Goal: Information Seeking & Learning: Check status

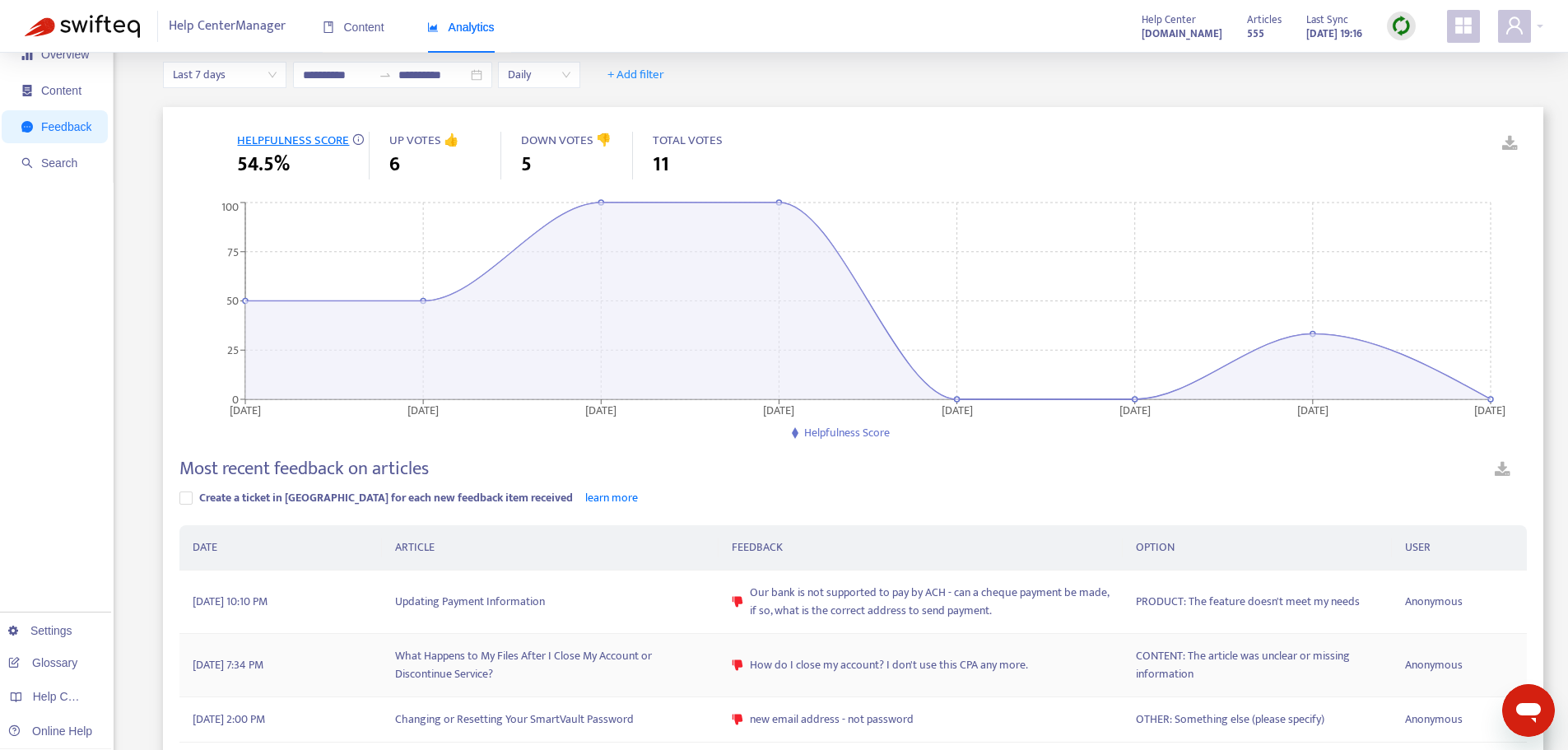
scroll to position [82, 0]
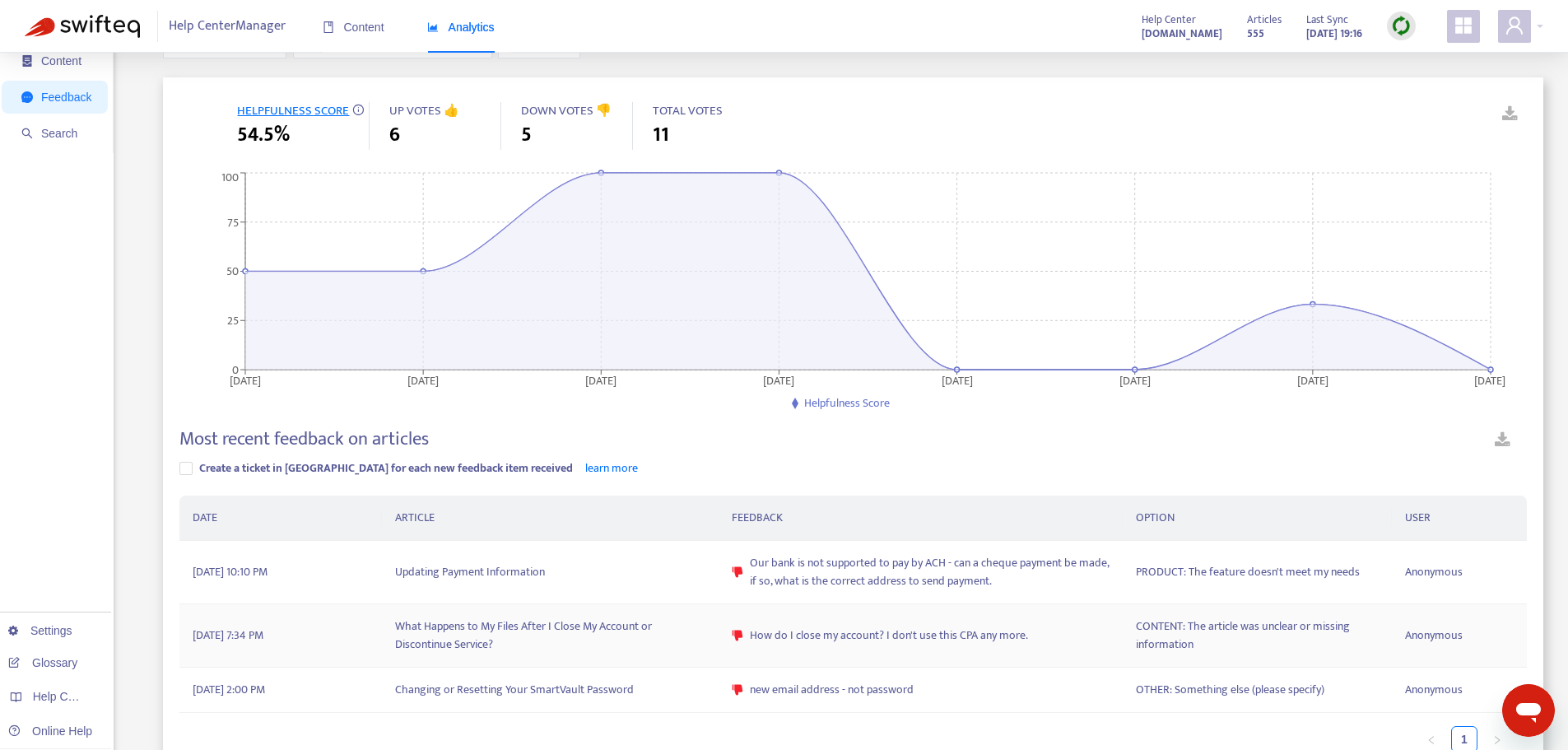
click at [544, 632] on td "What Happens to My Files After I Close My Account or Discontinue Service?" at bounding box center [550, 636] width 336 height 64
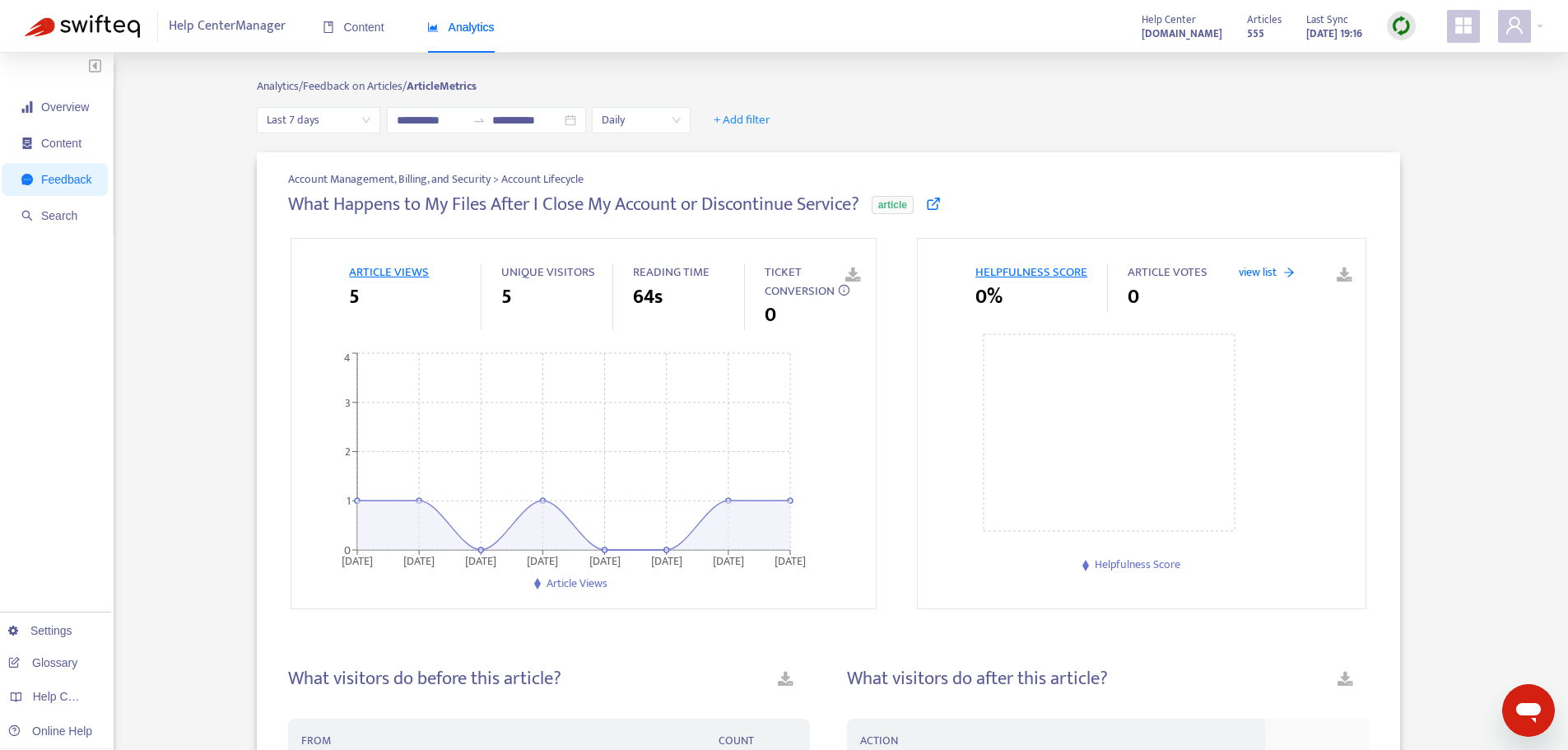
click at [941, 202] on icon at bounding box center [934, 203] width 15 height 15
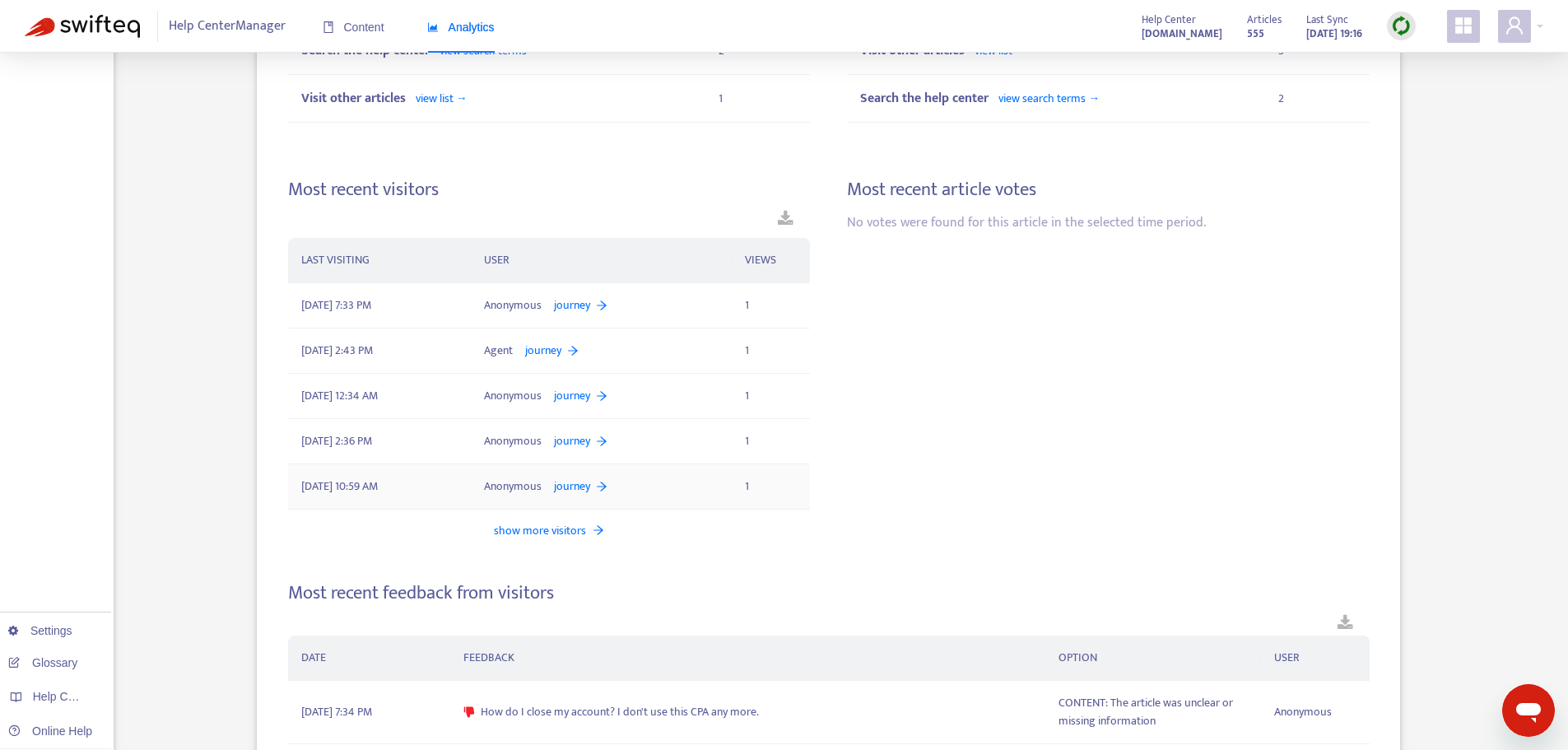
scroll to position [833, 0]
